Goal: Transaction & Acquisition: Purchase product/service

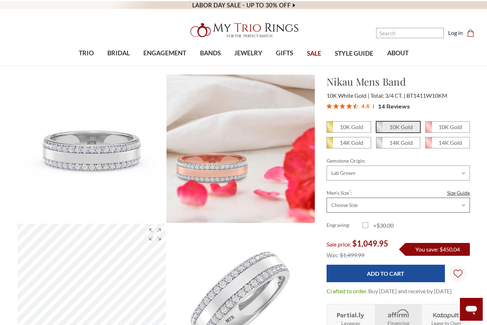
click at [464, 200] on select "Choose Size 6.00 6.25 6.50 6.75 7.00 7.25 7.50 7.75 8.00 8.25 8.50 8.75 9.00 9.…" at bounding box center [398, 205] width 143 height 15
select select "24706741"
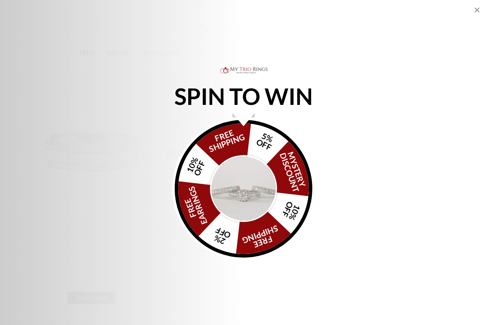
click at [250, 189] on img "Alia popup" at bounding box center [243, 188] width 67 height 67
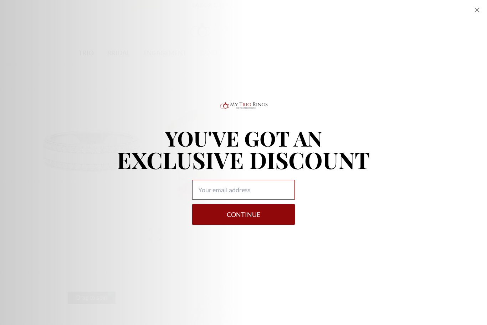
click at [225, 186] on input "Alia popup" at bounding box center [243, 190] width 103 height 20
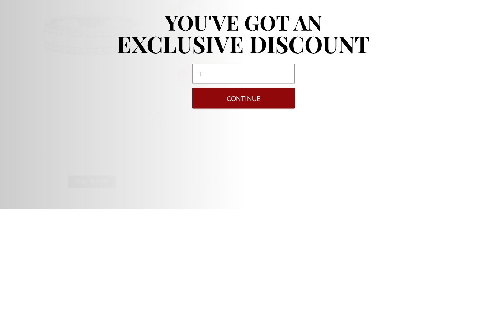
click at [345, 148] on p "EXCLUSIVE DISCOUNT" at bounding box center [243, 159] width 253 height 23
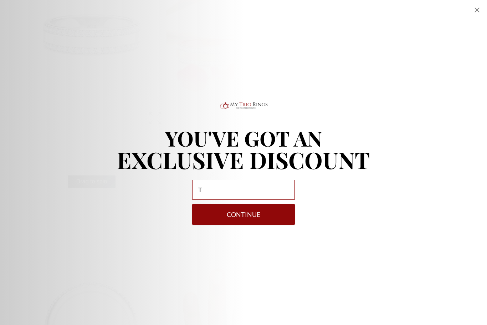
click at [269, 197] on input "T" at bounding box center [243, 190] width 103 height 20
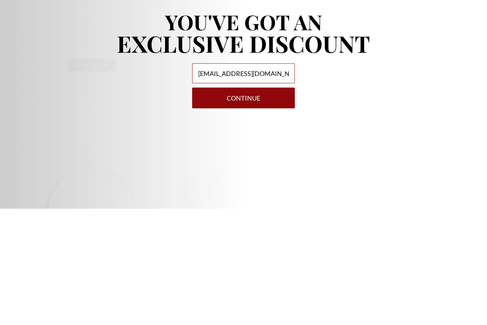
type input "Tclark193@yahoo.com"
click at [273, 204] on button "Continue" at bounding box center [243, 214] width 103 height 21
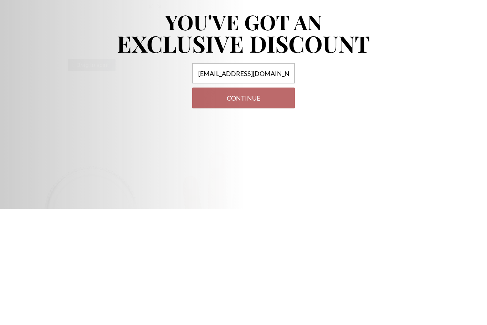
scroll to position [233, 0]
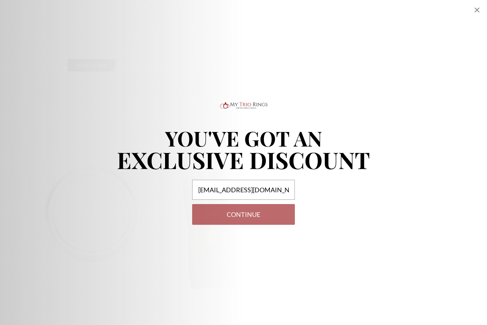
select select "US"
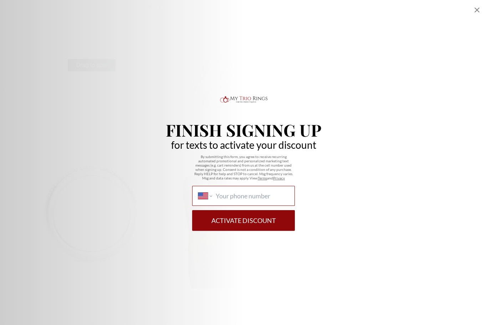
click at [224, 192] on input "International Afghanistan Åland Islands Albania Algeria American Samoa Andorra …" at bounding box center [252, 196] width 73 height 8
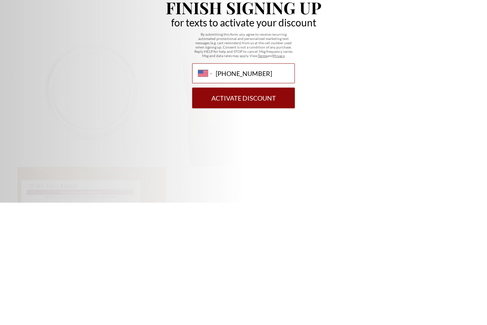
type input "(602) 425-9596"
click at [277, 210] on button "Activate Discount" at bounding box center [243, 220] width 103 height 21
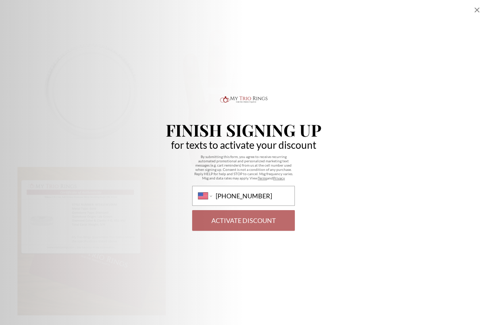
scroll to position [297, 453]
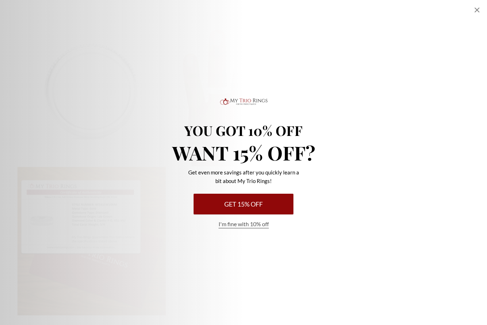
click at [207, 200] on button "Get 15% Off" at bounding box center [244, 204] width 100 height 21
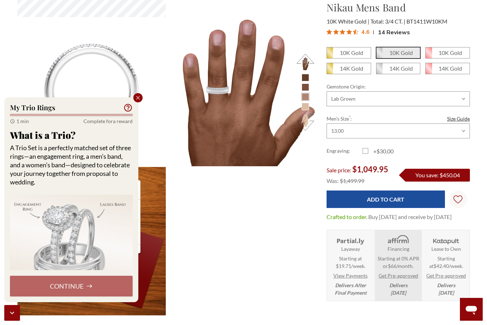
click at [134, 98] on div "Close popup" at bounding box center [137, 97] width 9 height 9
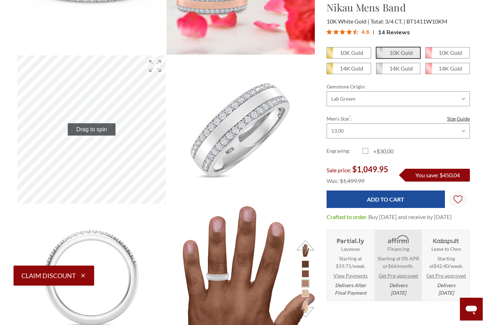
scroll to position [227, 0]
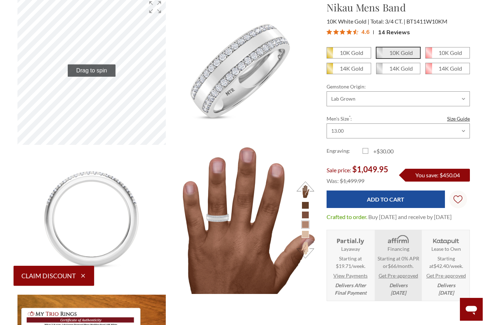
click at [245, 221] on img at bounding box center [241, 220] width 148 height 148
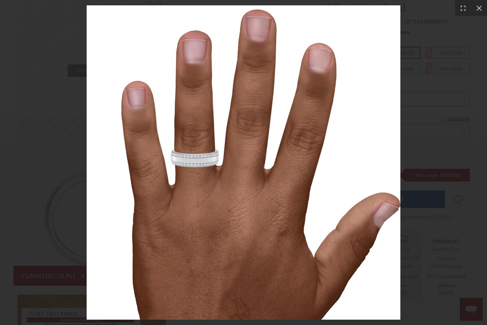
click at [487, 4] on div at bounding box center [479, 8] width 16 height 16
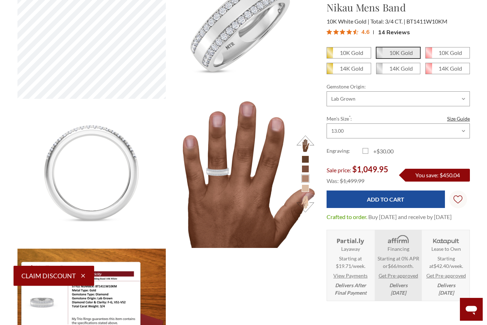
scroll to position [279, 0]
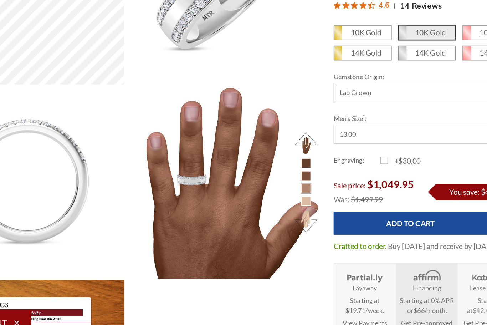
click at [302, 149] on li at bounding box center [305, 152] width 7 height 7
click at [302, 159] on li at bounding box center [305, 162] width 7 height 7
click at [296, 188] on button at bounding box center [306, 198] width 20 height 20
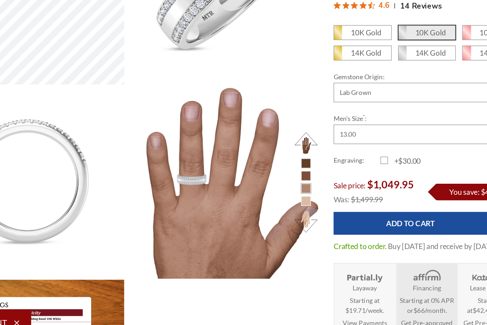
click at [302, 178] on li at bounding box center [305, 181] width 7 height 7
click at [302, 159] on li at bounding box center [305, 162] width 7 height 7
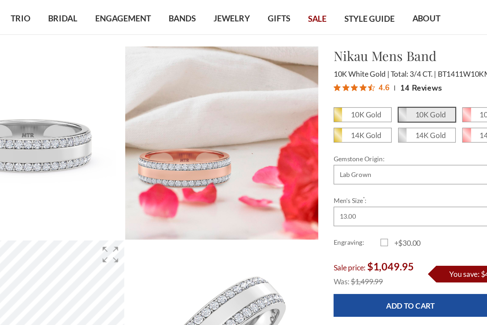
scroll to position [0, 0]
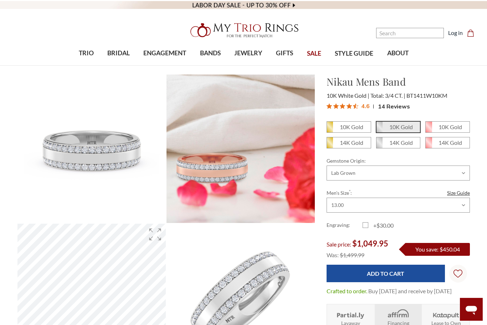
click at [319, 55] on span "SALE" at bounding box center [314, 53] width 14 height 9
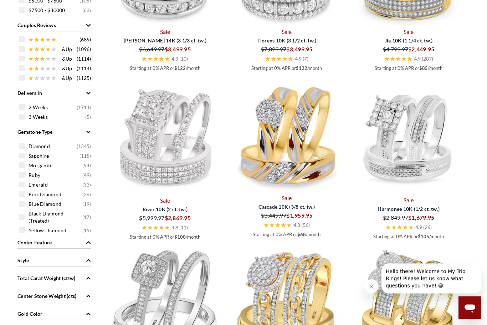
scroll to position [397, 0]
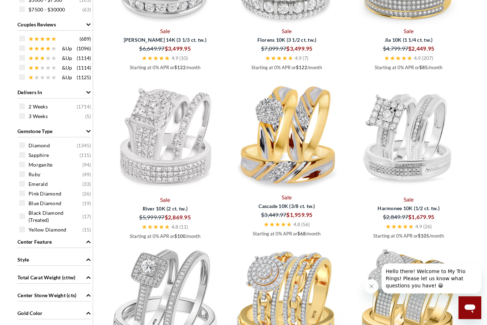
click at [22, 146] on span at bounding box center [22, 146] width 6 height 6
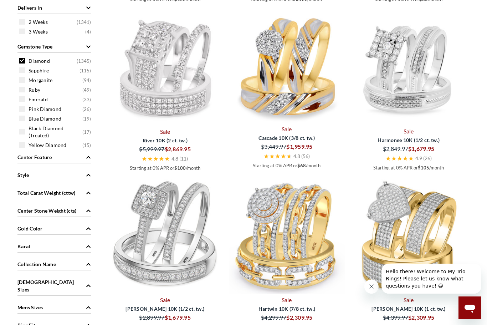
scroll to position [489, 0]
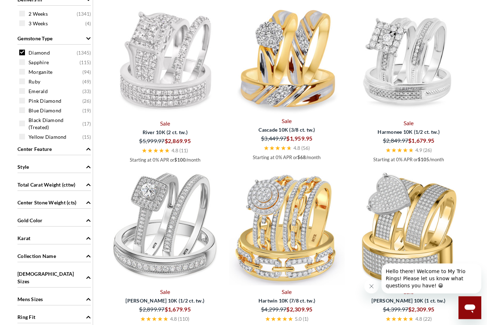
click at [20, 169] on span "Style" at bounding box center [22, 166] width 11 height 7
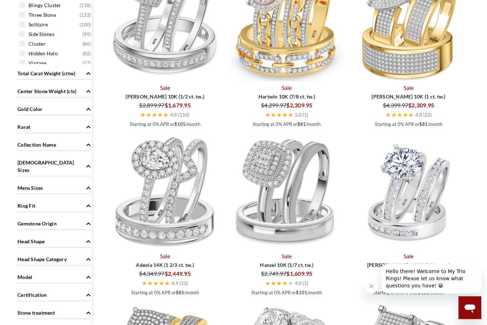
scroll to position [694, 0]
click at [22, 184] on span "Mens Sizes" at bounding box center [30, 187] width 26 height 7
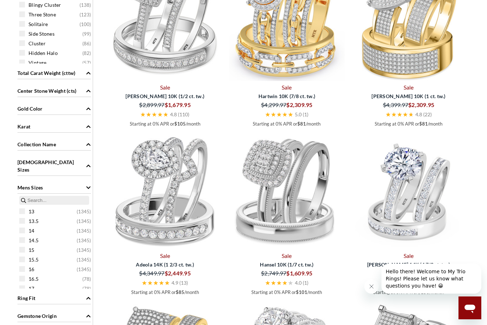
scroll to position [131, 0]
click at [21, 211] on span at bounding box center [22, 214] width 6 height 6
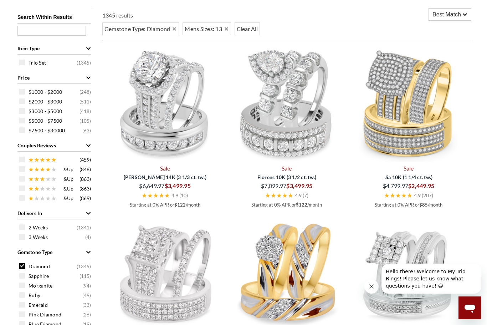
click at [478, 150] on div "Close dialog Submit" at bounding box center [243, 162] width 487 height 325
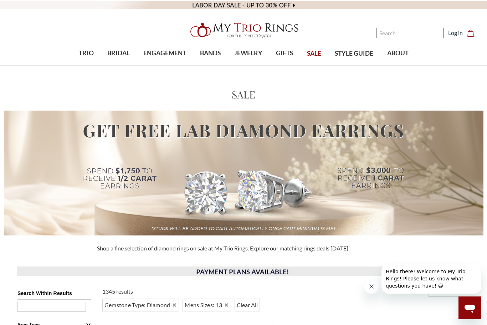
click at [421, 30] on input "Search" at bounding box center [410, 33] width 68 height 10
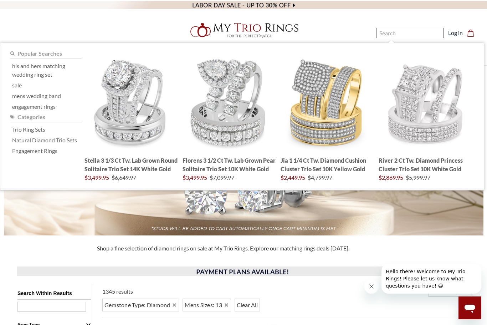
click at [415, 35] on input "Search" at bounding box center [410, 33] width 68 height 10
click at [417, 36] on input "Search" at bounding box center [410, 33] width 68 height 10
click at [385, 71] on img "; Total Products 4" at bounding box center [425, 102] width 95 height 95
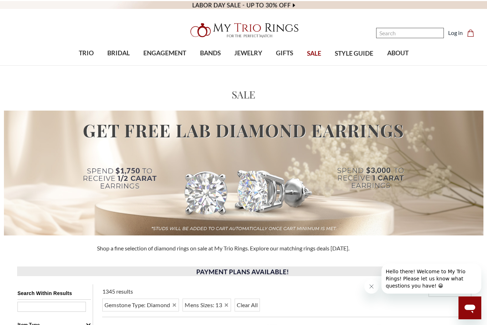
click at [412, 34] on input "Search" at bounding box center [410, 33] width 68 height 10
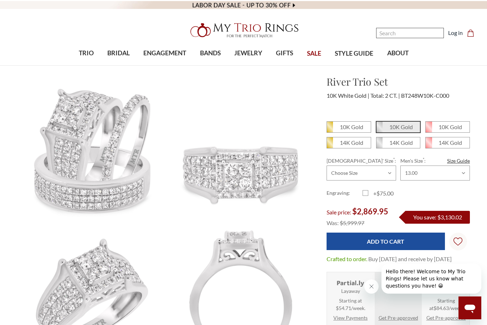
click at [416, 34] on input "Search" at bounding box center [410, 33] width 68 height 10
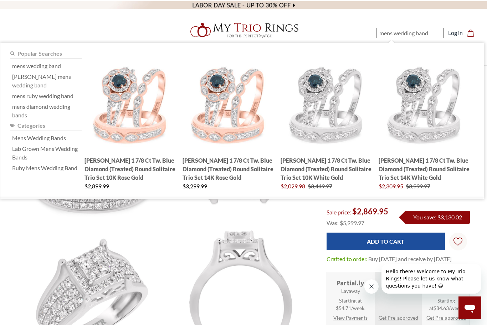
type input "mens wedding bands"
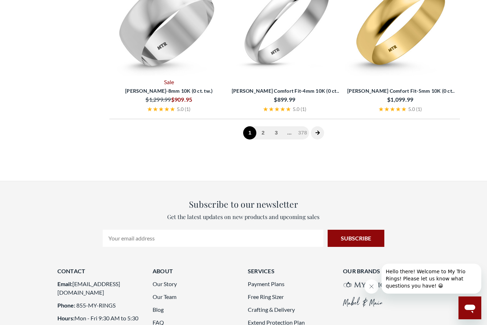
scroll to position [1564, 0]
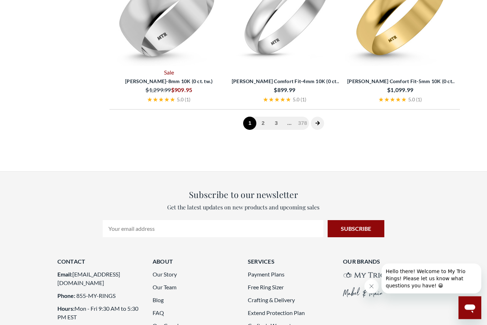
click at [263, 127] on link "2" at bounding box center [262, 123] width 13 height 13
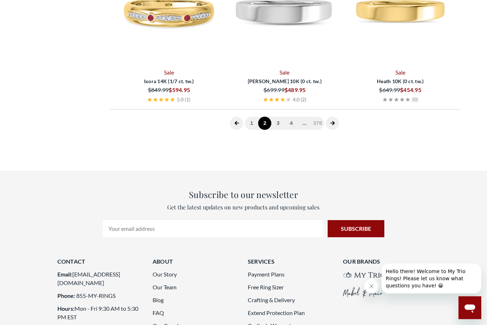
scroll to position [112, 0]
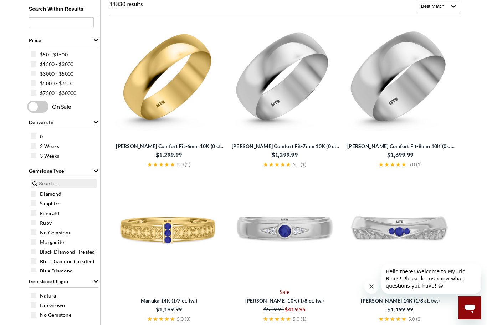
click at [56, 188] on input "search" at bounding box center [64, 183] width 66 height 9
click at [42, 198] on span "Diamond" at bounding box center [50, 193] width 21 height 7
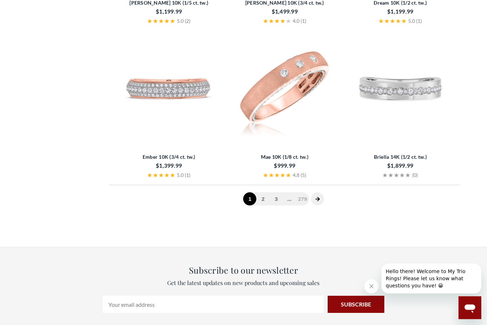
scroll to position [1523, 0]
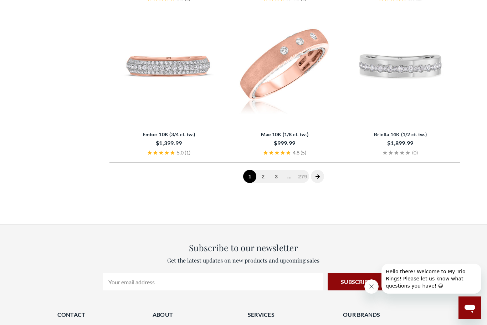
click at [319, 175] on icon "next page" at bounding box center [318, 176] width 4 height 4
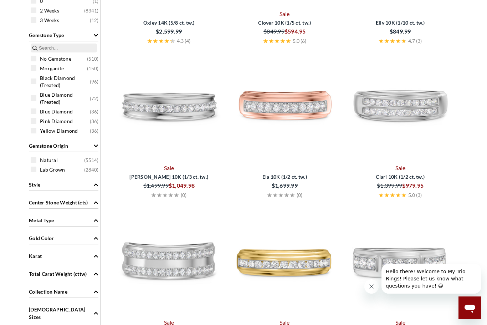
scroll to position [229, 0]
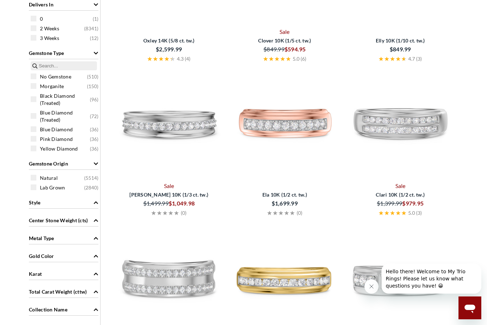
click at [32, 187] on span at bounding box center [34, 187] width 6 height 6
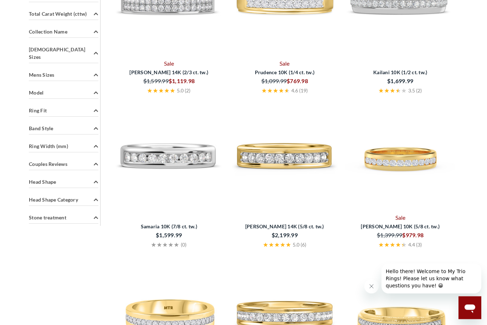
scroll to position [507, 0]
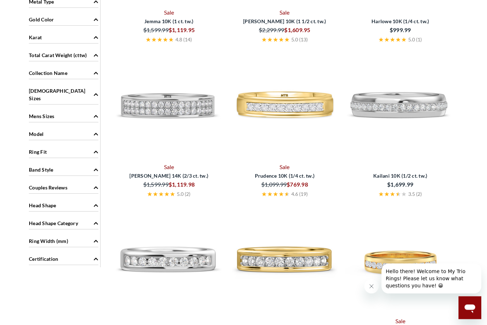
click at [36, 166] on span "Band Style" at bounding box center [41, 169] width 25 height 7
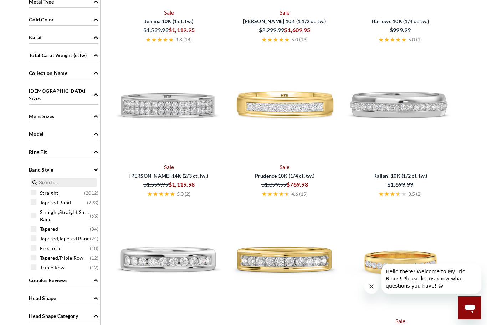
click at [35, 152] on div "Ring Fit" at bounding box center [64, 151] width 70 height 14
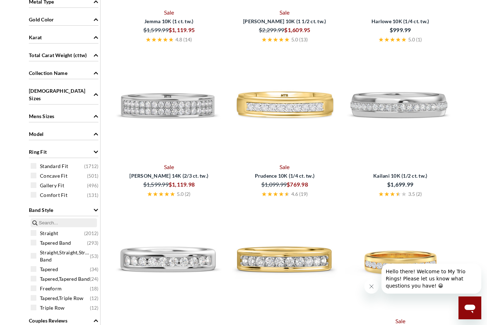
click at [35, 163] on span at bounding box center [34, 166] width 6 height 6
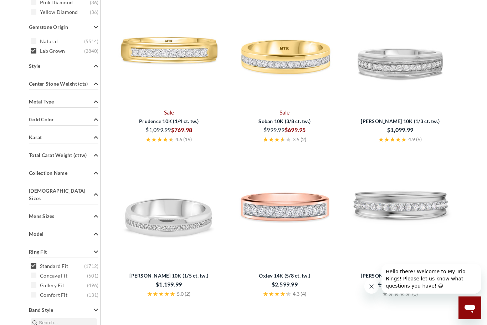
scroll to position [335, 0]
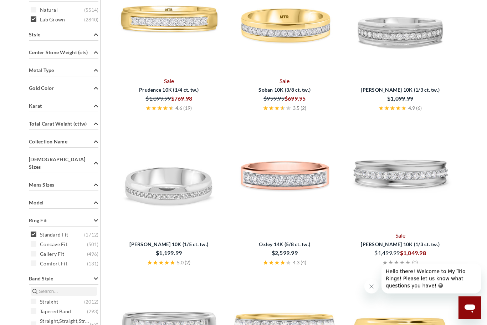
click at [40, 255] on div "Search Within Results Price $500 - $1500 ( 415 ) $1500 - $2000 ( 475 ) $2000 - …" at bounding box center [63, 123] width 73 height 692
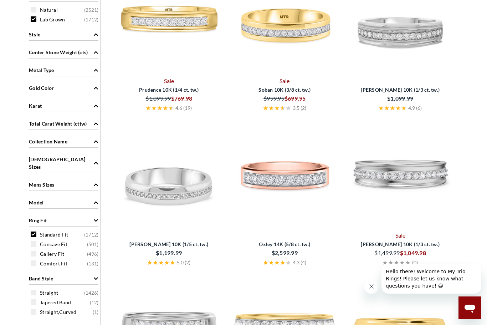
click at [31, 260] on span at bounding box center [34, 263] width 6 height 6
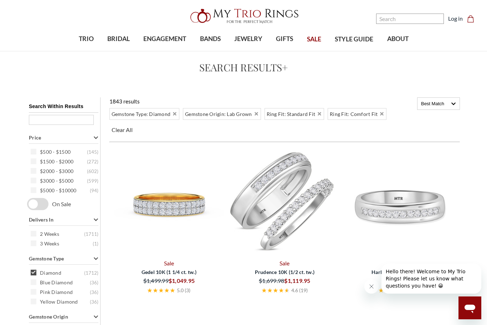
scroll to position [4, 0]
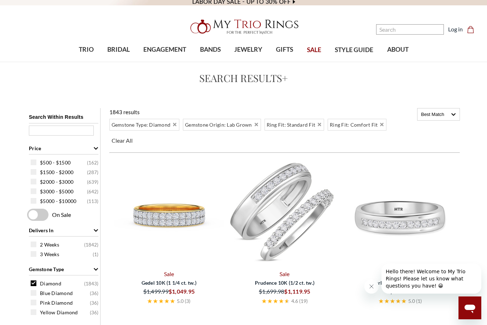
click at [33, 162] on span at bounding box center [34, 162] width 6 height 6
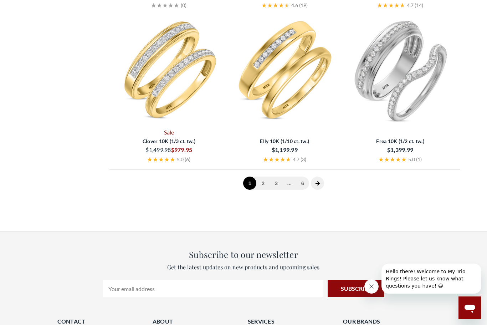
scroll to position [1531, 0]
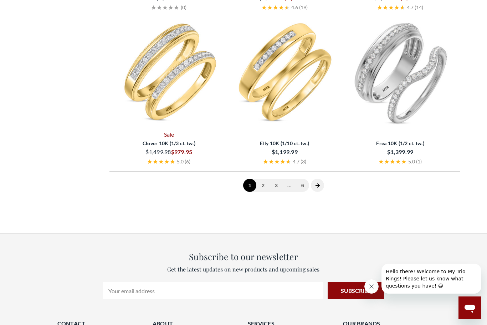
click at [260, 181] on link "2" at bounding box center [262, 185] width 13 height 13
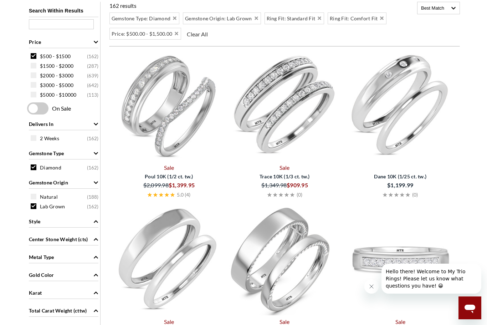
scroll to position [143, 0]
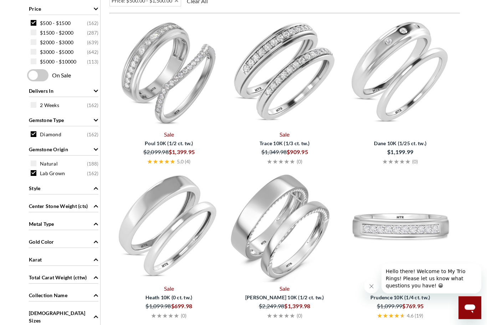
click at [263, 227] on img at bounding box center [285, 228] width 110 height 110
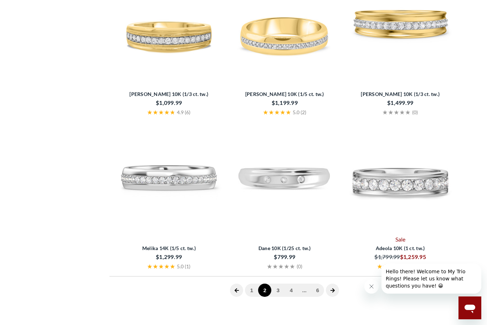
scroll to position [1444, 0]
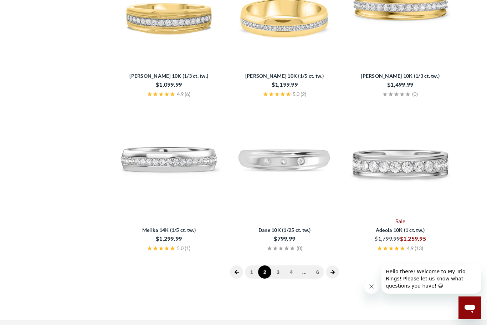
click at [334, 270] on icon "next page" at bounding box center [333, 272] width 4 height 4
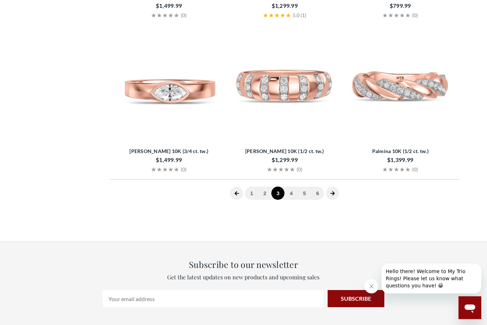
scroll to position [1553, 0]
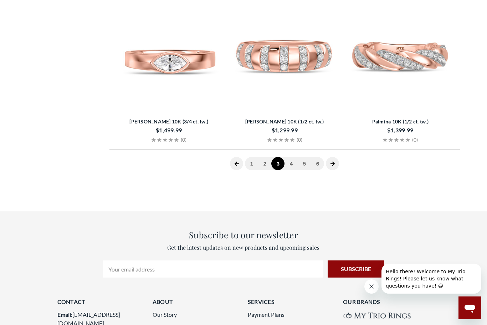
click at [339, 163] on span at bounding box center [332, 163] width 13 height 13
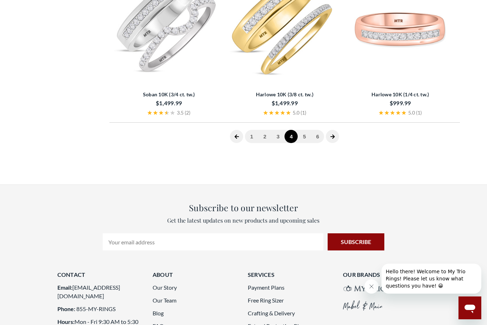
scroll to position [1504, 0]
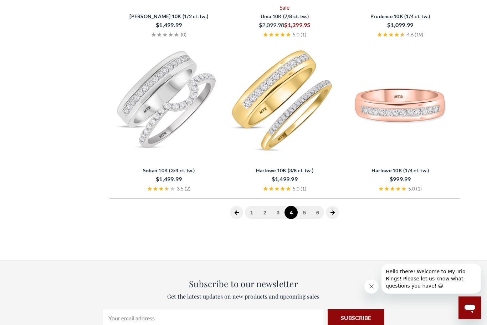
click at [339, 210] on span at bounding box center [332, 212] width 13 height 13
